Goal: Task Accomplishment & Management: Use online tool/utility

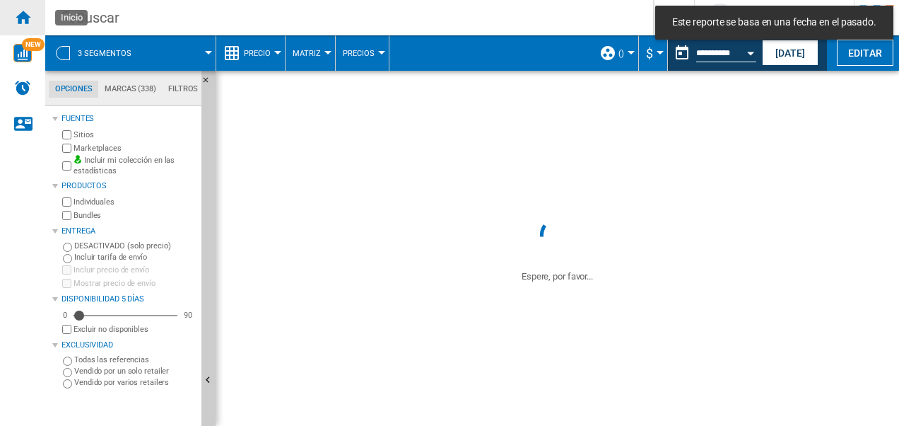
click at [18, 16] on ng-md-icon "Inicio" at bounding box center [22, 16] width 17 height 17
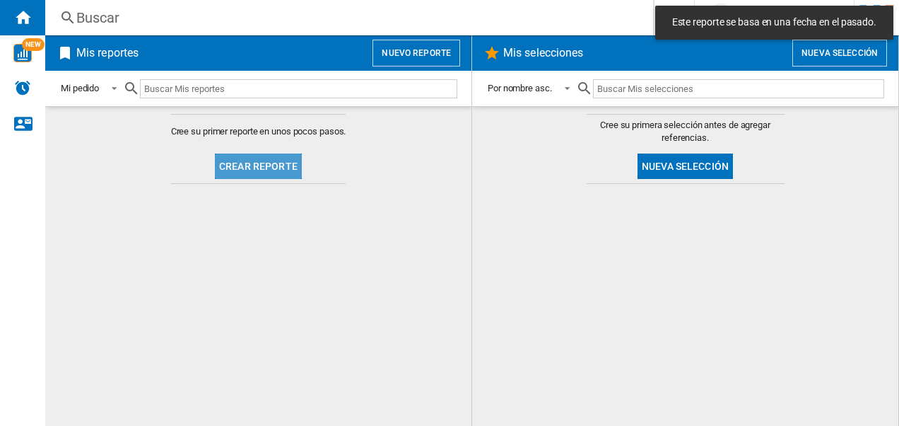
click at [271, 167] on button "Crear reporte" at bounding box center [258, 165] width 87 height 25
